Goal: Find specific page/section: Find specific page/section

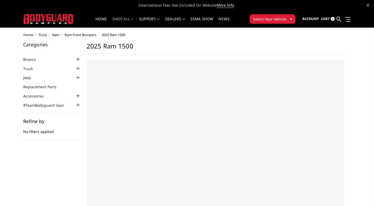
select select "US"
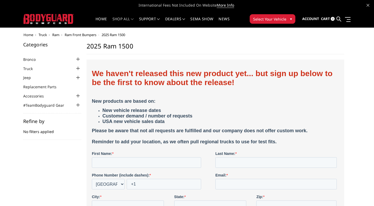
click at [291, 19] on span "▾" at bounding box center [291, 19] width 2 height 6
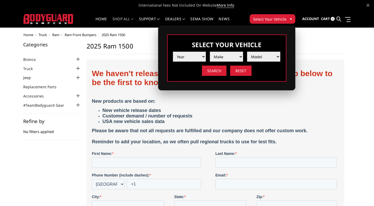
click at [201, 58] on select "Year 2025 2024 2023 2022 2021 2020 2019 2018 2017 2016 2015 2014 2013 2012 2011…" at bounding box center [189, 57] width 33 height 10
select select "yr_2023"
click at [173, 52] on select "Year 2025 2024 2023 2022 2021 2020 2019 2018 2017 2016 2015 2014 2013 2012 2011…" at bounding box center [189, 57] width 33 height 10
drag, startPoint x: 228, startPoint y: 62, endPoint x: 229, endPoint y: 58, distance: 3.8
click at [229, 58] on select "Make Chevrolet Ford GMC Ram Toyota" at bounding box center [226, 57] width 33 height 10
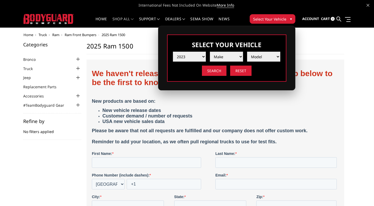
select select "mk_ram"
click at [210, 52] on select "Make Chevrolet Ford GMC Ram Toyota" at bounding box center [226, 57] width 33 height 10
click at [273, 56] on select "Model 1500 6-Lug 1500 Rebel 2500 / 3500 4500 / 5500 TRX" at bounding box center [263, 57] width 33 height 10
select select "md_2500-3500"
click at [247, 52] on select "Model 1500 6-Lug 1500 Rebel 2500 / 3500 4500 / 5500 TRX" at bounding box center [263, 57] width 33 height 10
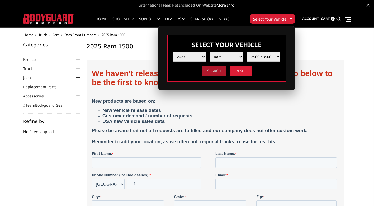
click at [212, 69] on input "Search" at bounding box center [214, 71] width 25 height 10
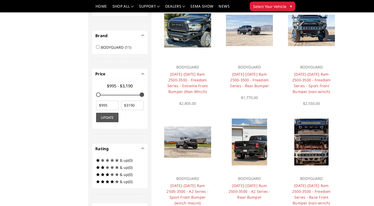
scroll to position [158, 0]
